Goal: Information Seeking & Learning: Check status

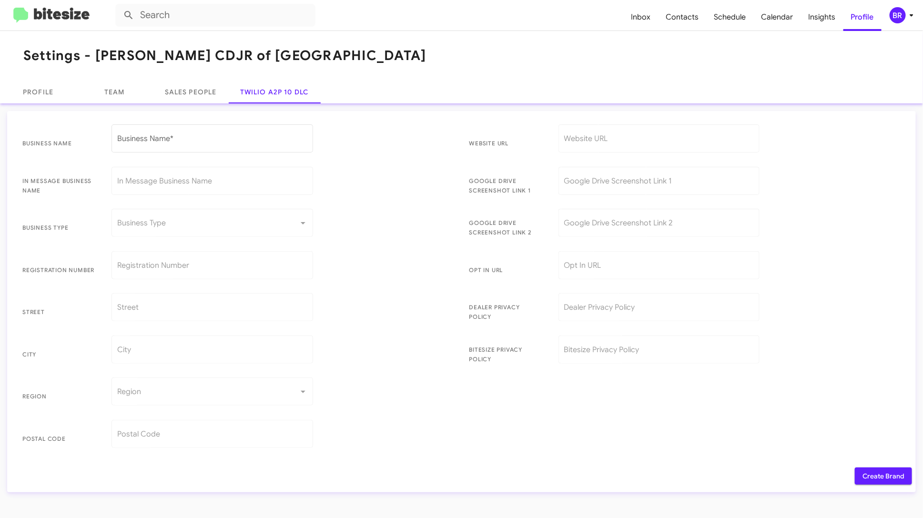
click at [907, 13] on icon at bounding box center [911, 15] width 11 height 11
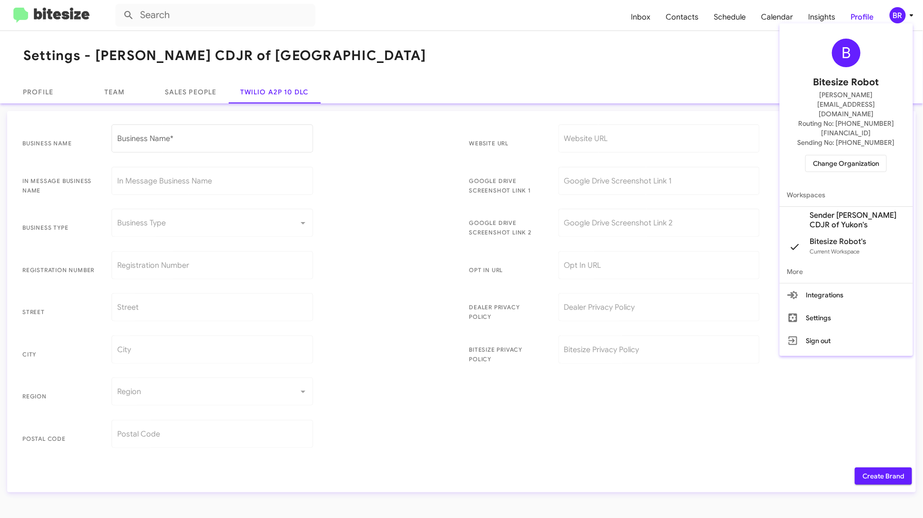
click at [854, 155] on span "Change Organization" at bounding box center [846, 163] width 66 height 16
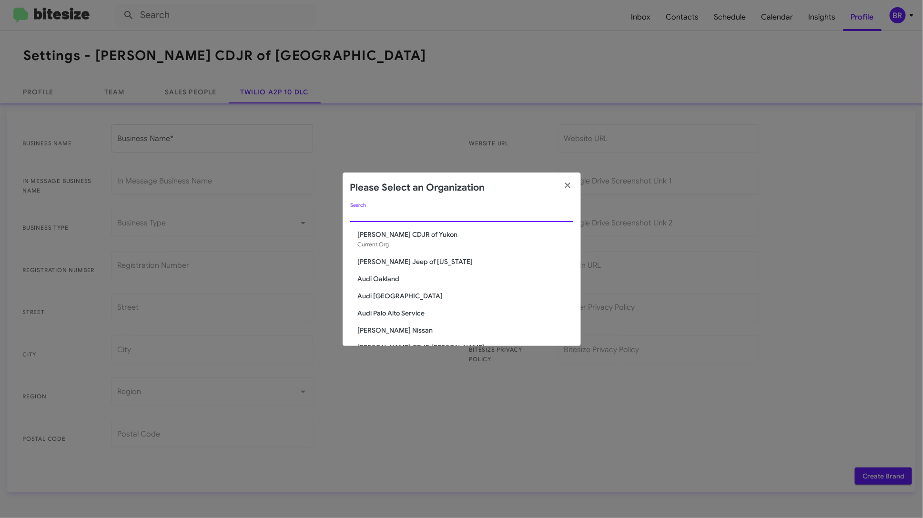
click at [501, 214] on input "Search" at bounding box center [461, 215] width 223 height 8
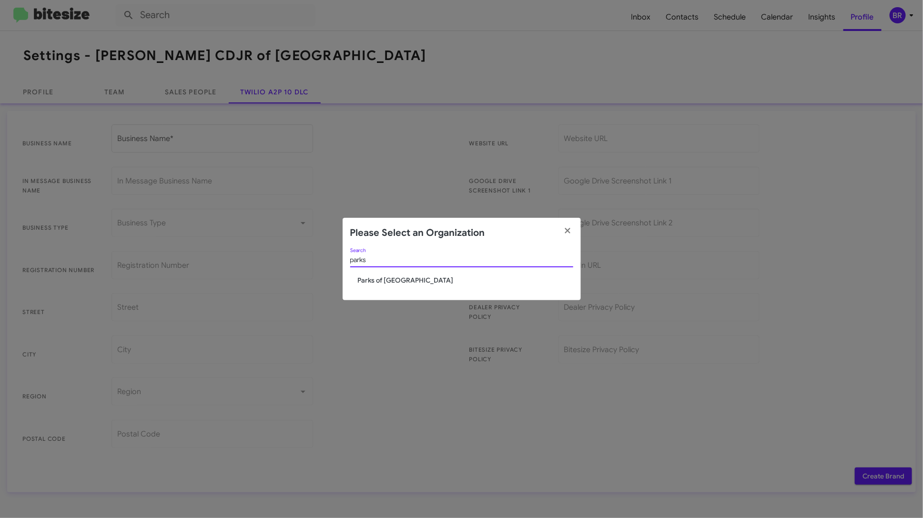
type input "parks"
click at [404, 279] on span "Parks of [GEOGRAPHIC_DATA]" at bounding box center [465, 281] width 215 height 10
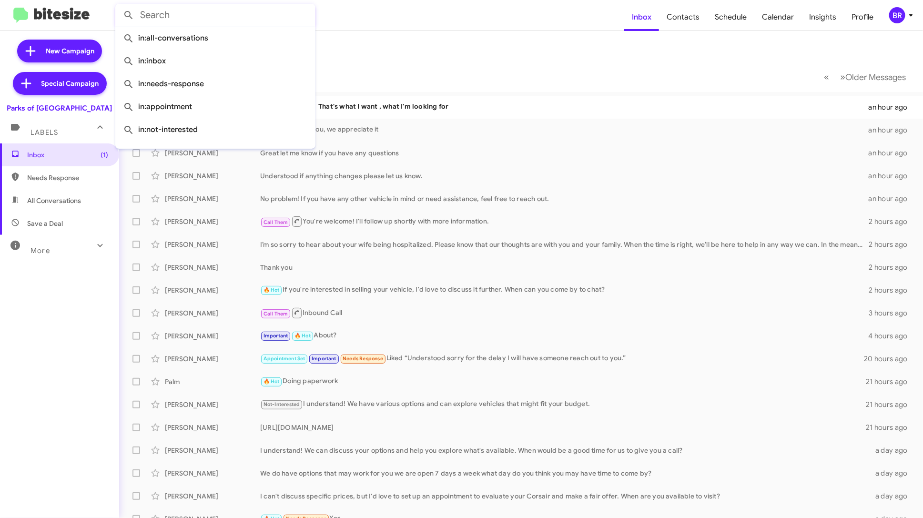
click at [203, 16] on input "text" at bounding box center [215, 15] width 200 height 23
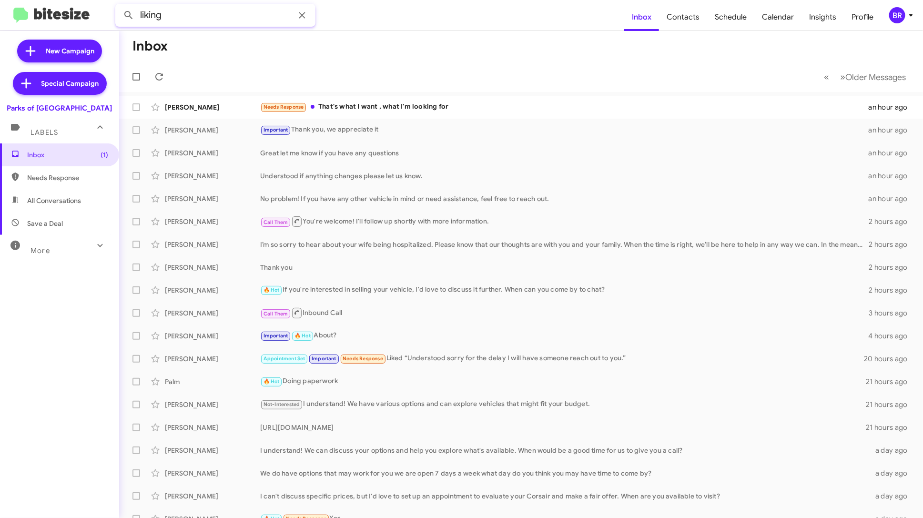
type input "liking"
click at [119, 6] on button at bounding box center [128, 15] width 19 height 19
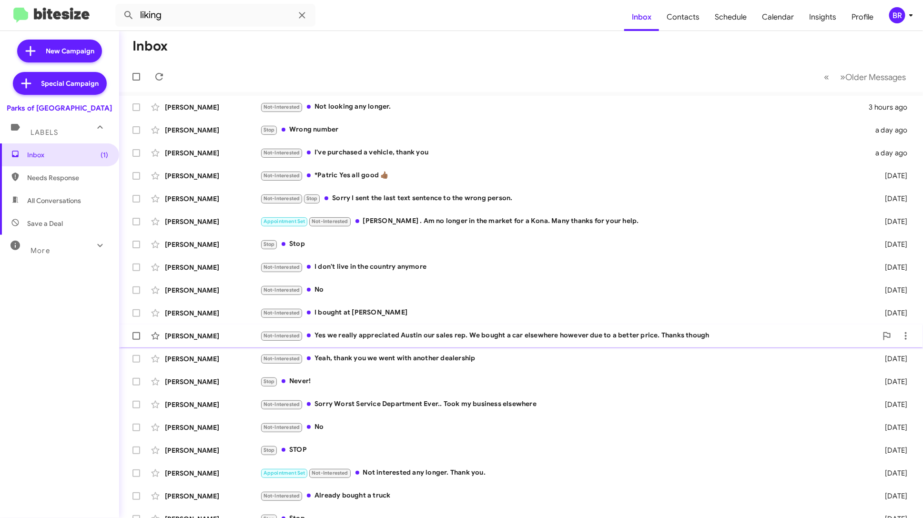
click at [388, 337] on div "Not-Interested Yes we really appreciated Austin our sales rep. We bought a car …" at bounding box center [568, 335] width 617 height 11
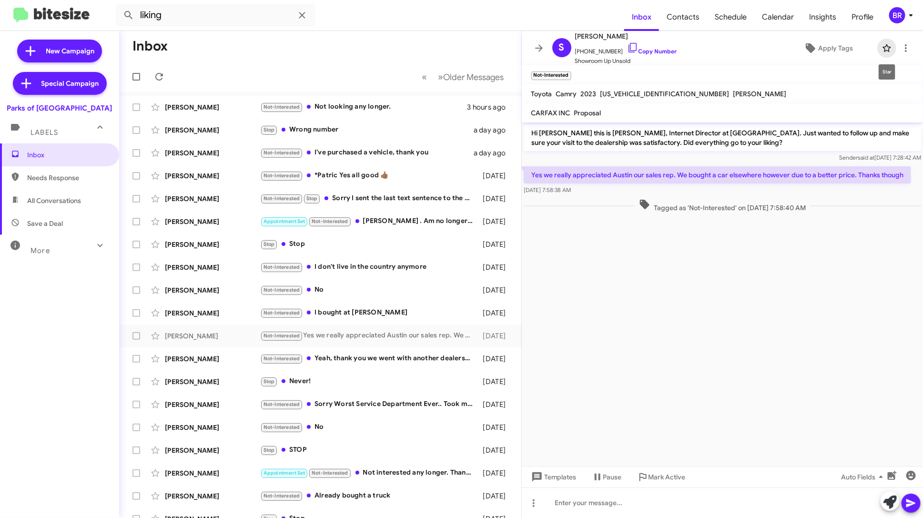
click at [887, 51] on icon at bounding box center [886, 47] width 11 height 11
click at [538, 49] on icon at bounding box center [538, 47] width 11 height 11
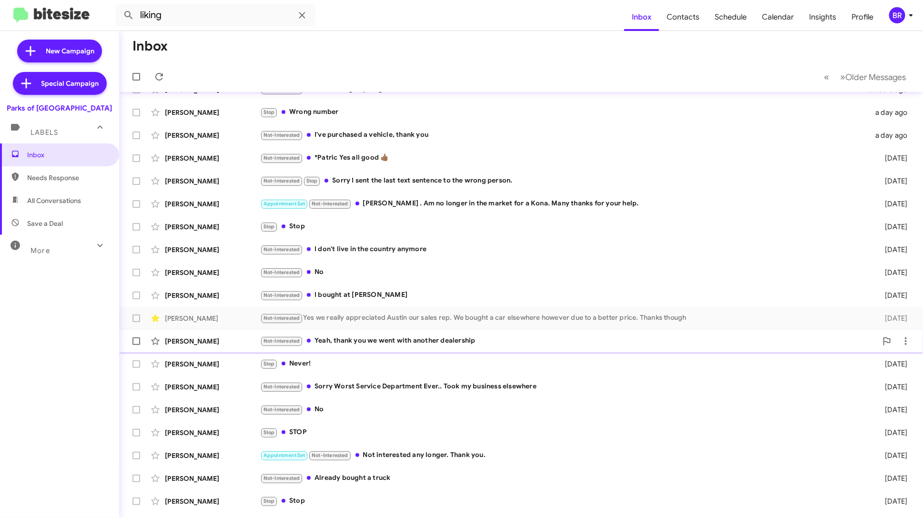
scroll to position [24, 0]
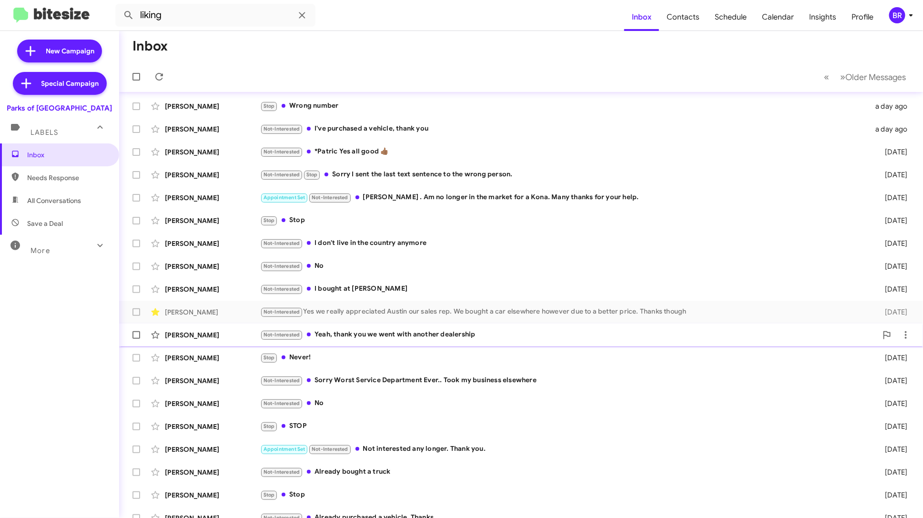
click at [543, 333] on div "Not-Interested Yeah, thank you we went with another dealership" at bounding box center [568, 334] width 617 height 11
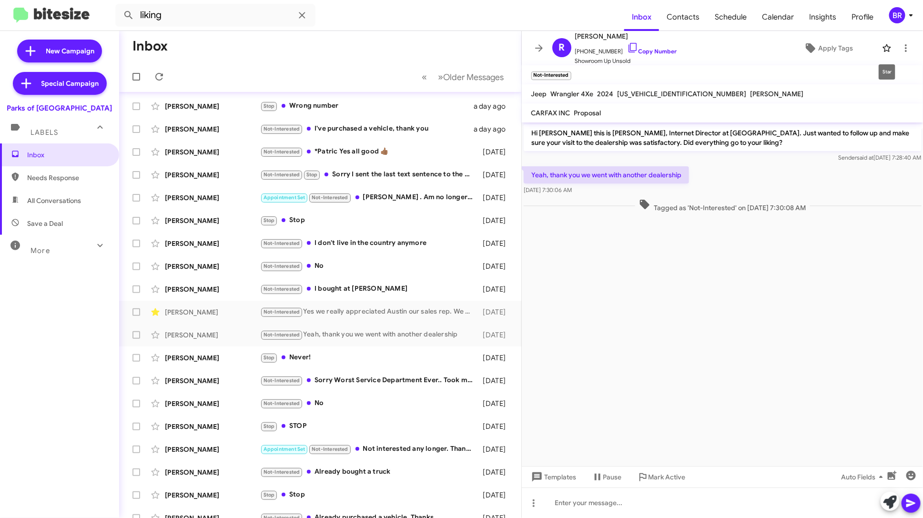
click at [884, 47] on icon at bounding box center [887, 48] width 8 height 8
click at [536, 53] on icon at bounding box center [538, 47] width 11 height 11
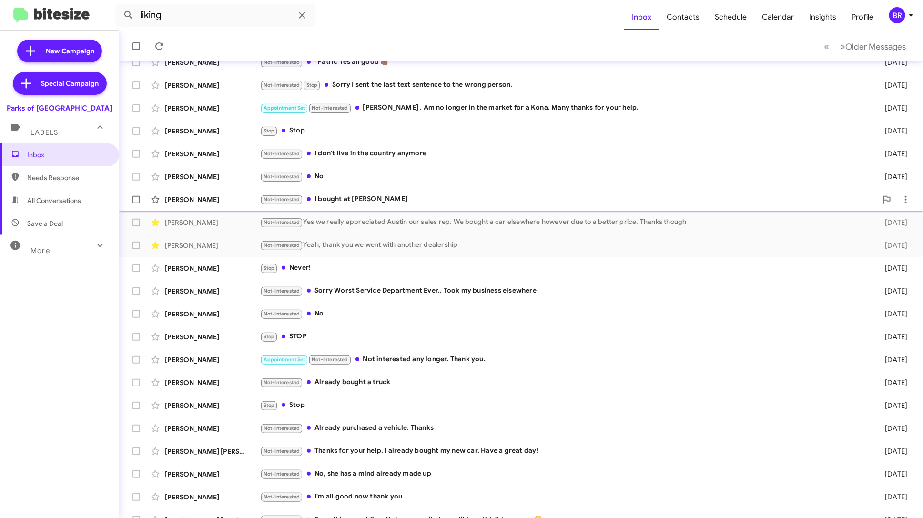
scroll to position [126, 0]
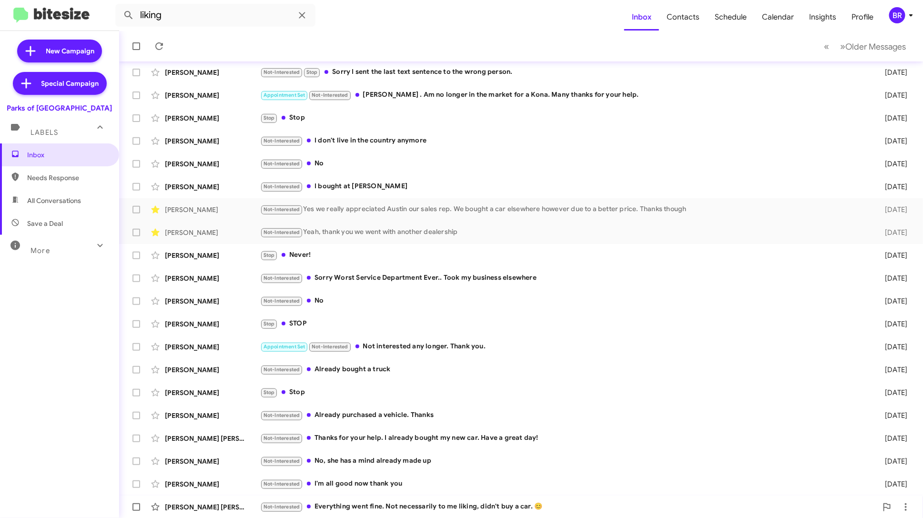
click at [437, 505] on div "Not-Interested Everything went fine. Not necessarily to me liking, didn't buy a…" at bounding box center [568, 506] width 617 height 11
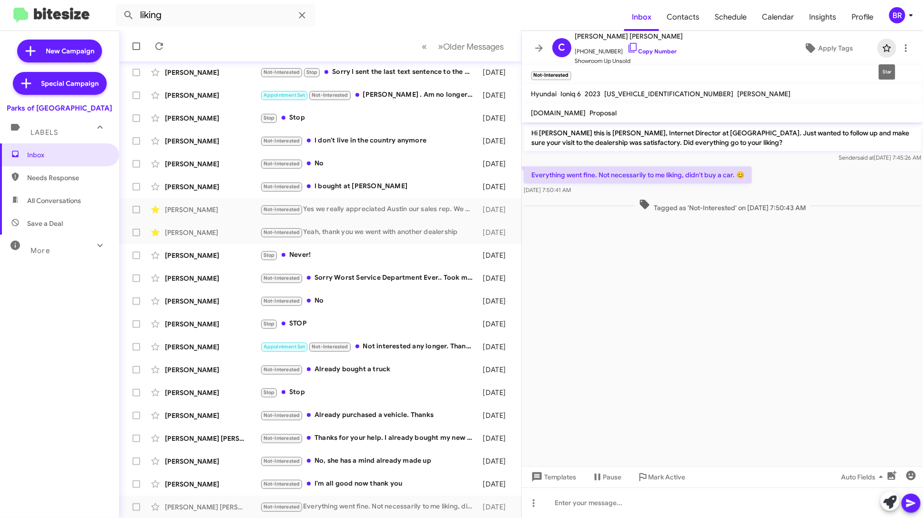
click at [884, 47] on icon at bounding box center [887, 48] width 8 height 8
click at [528, 43] on mat-toolbar "C Charlie Edward Rencher +13302747764 Copy Number Showroom Up Unsold Apply Tags" at bounding box center [723, 48] width 402 height 34
click at [531, 43] on span at bounding box center [539, 47] width 19 height 11
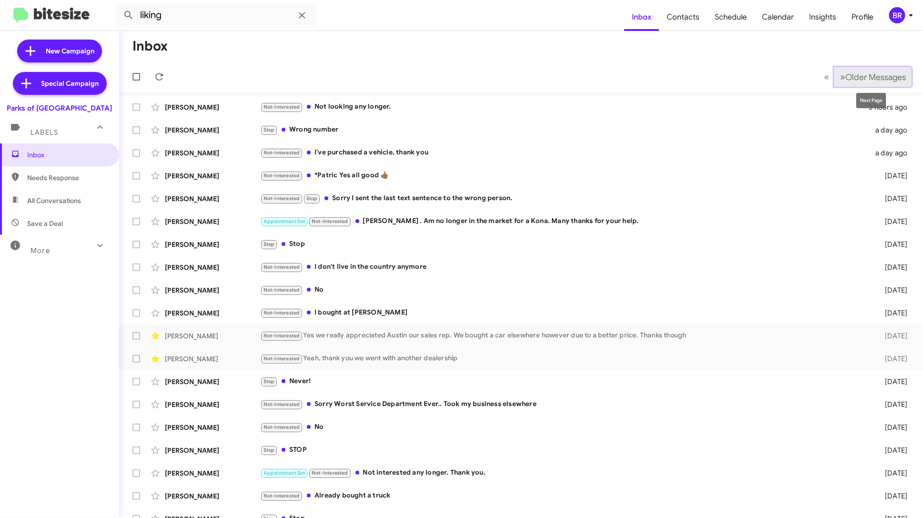
click at [855, 72] on span "Older Messages" at bounding box center [876, 77] width 61 height 10
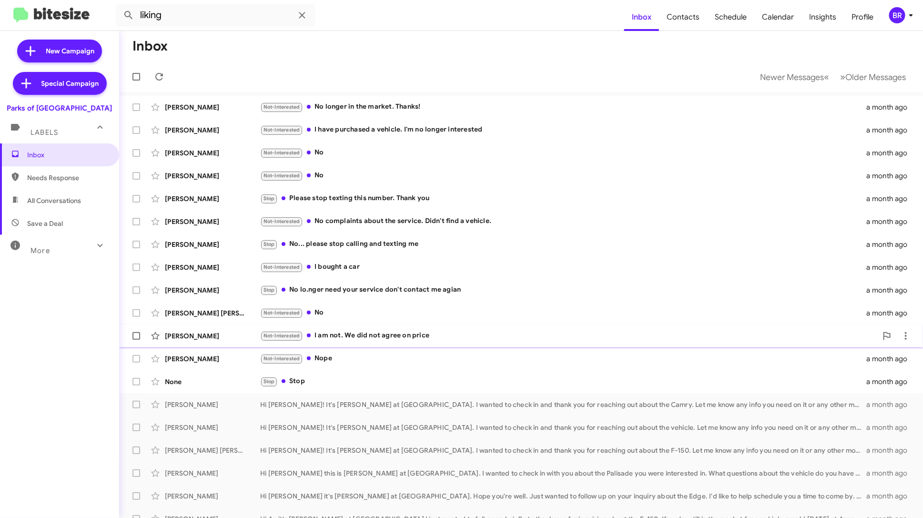
click at [523, 334] on div "Not-Interested I am not. We did not agree on price" at bounding box center [568, 335] width 617 height 11
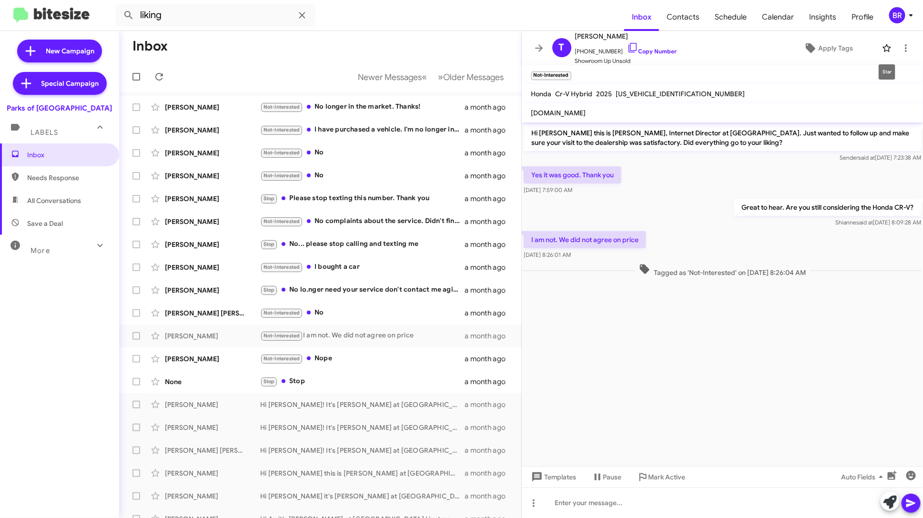
click at [888, 53] on button at bounding box center [887, 48] width 19 height 19
click at [535, 45] on icon at bounding box center [538, 47] width 11 height 11
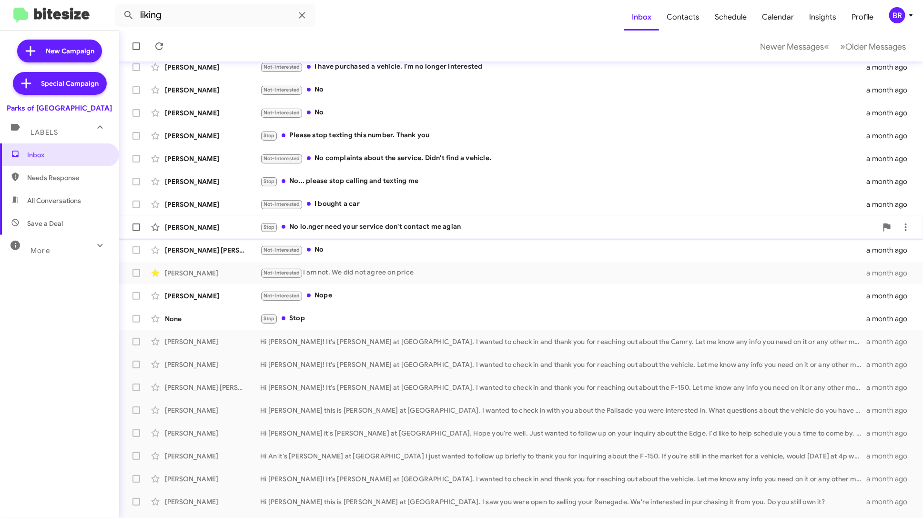
scroll to position [149, 0]
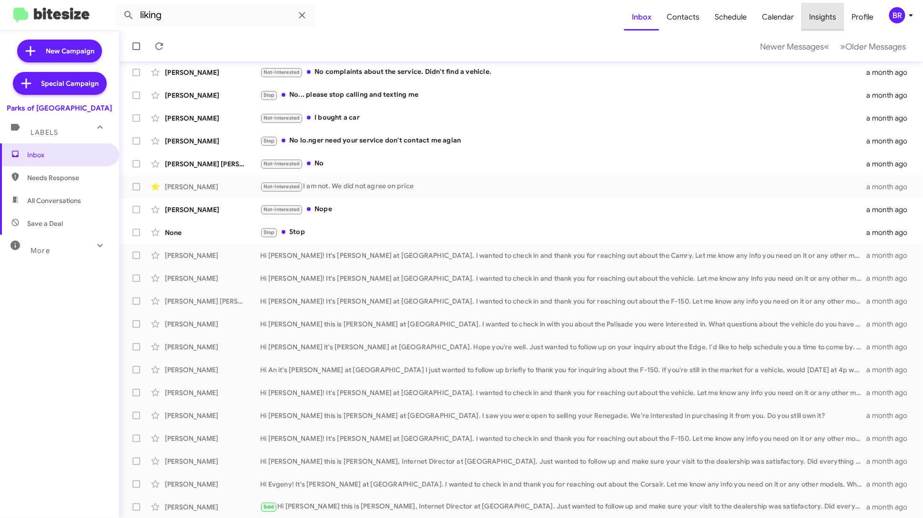
click at [827, 15] on span "Insights" at bounding box center [823, 17] width 42 height 28
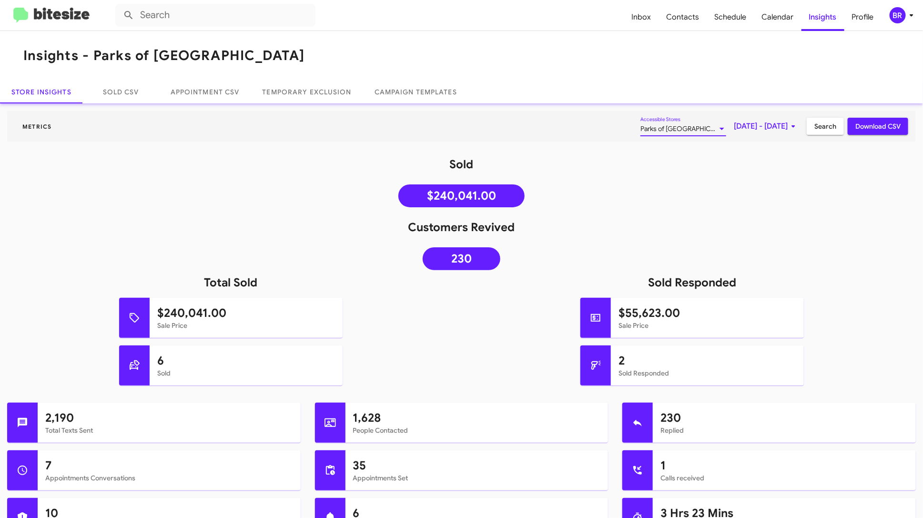
click at [718, 131] on div at bounding box center [722, 129] width 9 height 8
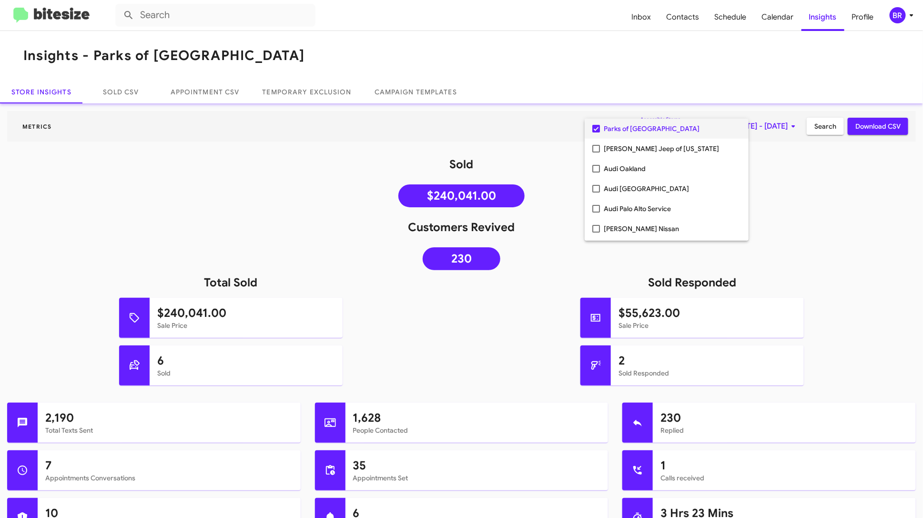
click at [812, 170] on div at bounding box center [461, 259] width 923 height 518
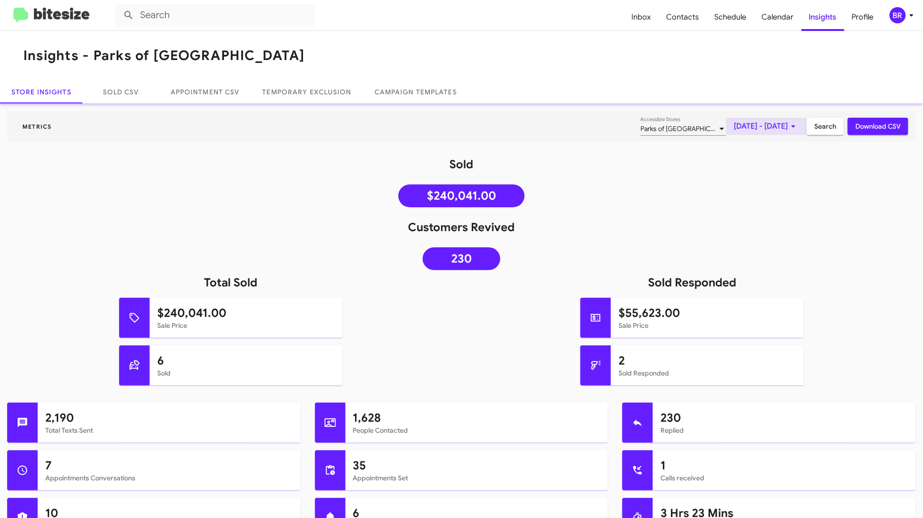
click at [776, 126] on span "Sep 1, 2025 - Sep 12, 2025" at bounding box center [766, 126] width 65 height 17
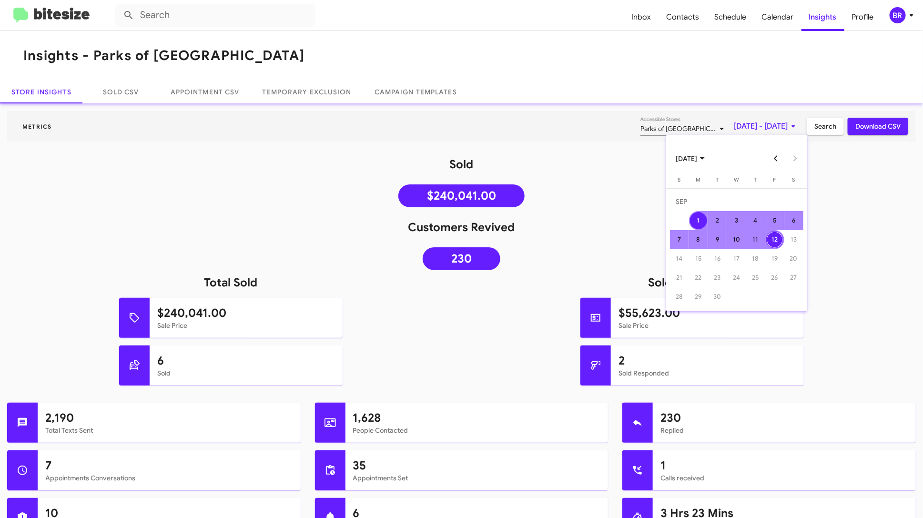
click at [774, 158] on button "Previous month" at bounding box center [775, 158] width 19 height 19
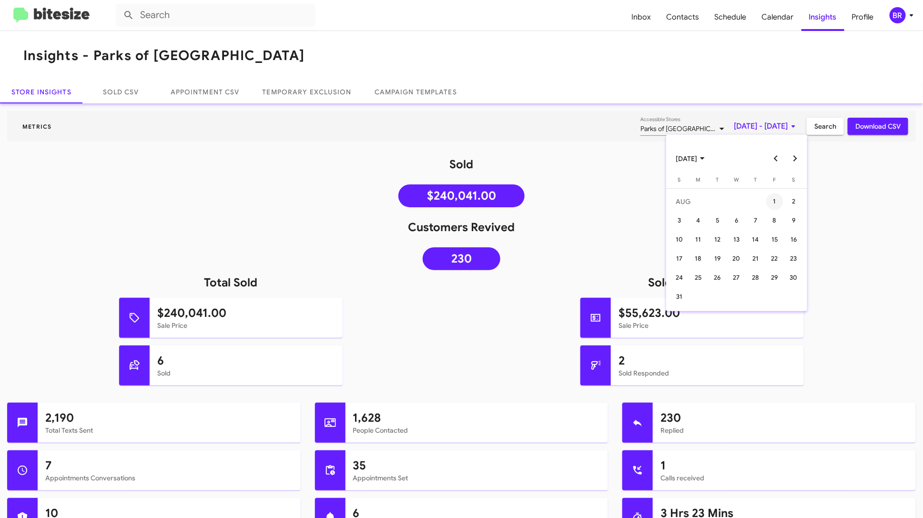
click at [772, 202] on div "1" at bounding box center [774, 201] width 17 height 17
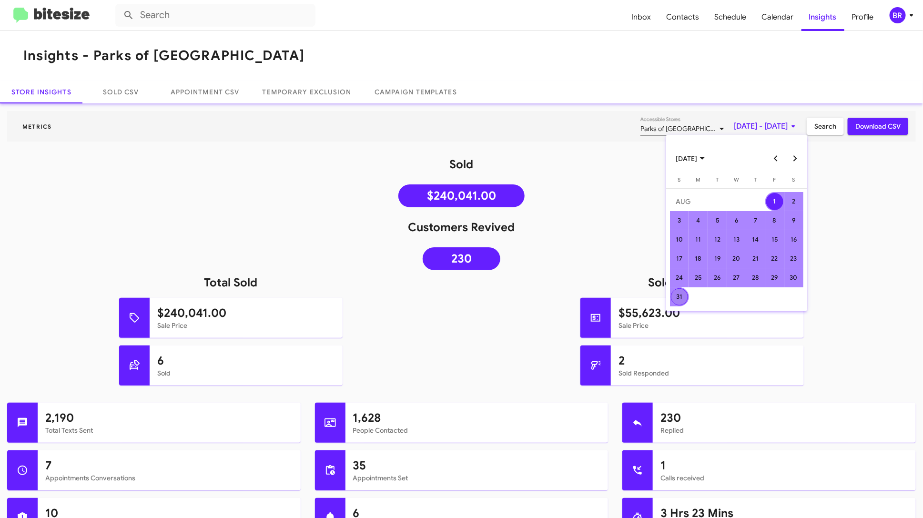
click at [684, 295] on div "31" at bounding box center [679, 296] width 17 height 17
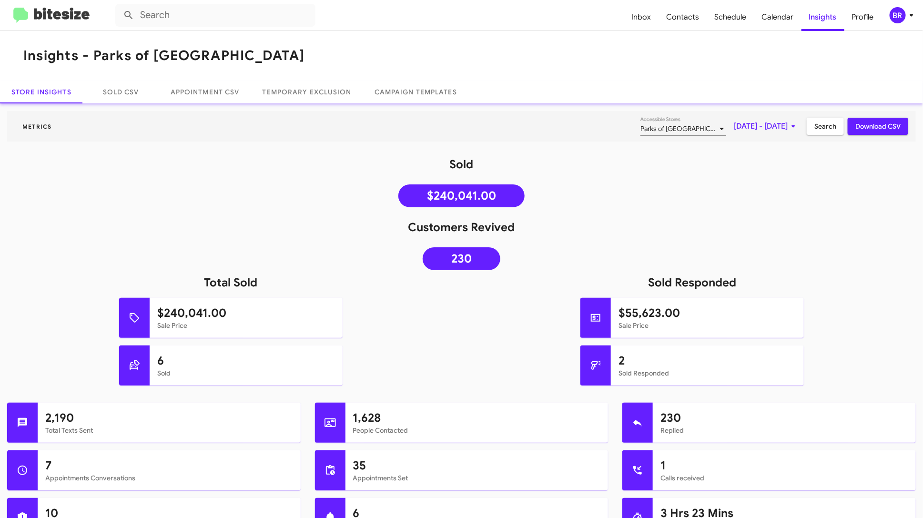
click at [824, 124] on span "Search" at bounding box center [826, 126] width 22 height 17
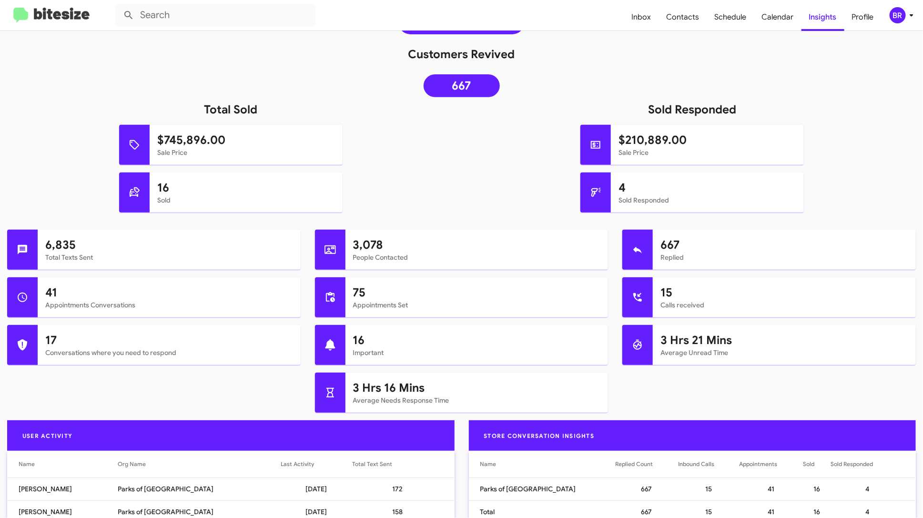
scroll to position [176, 0]
